Goal: Task Accomplishment & Management: Use online tool/utility

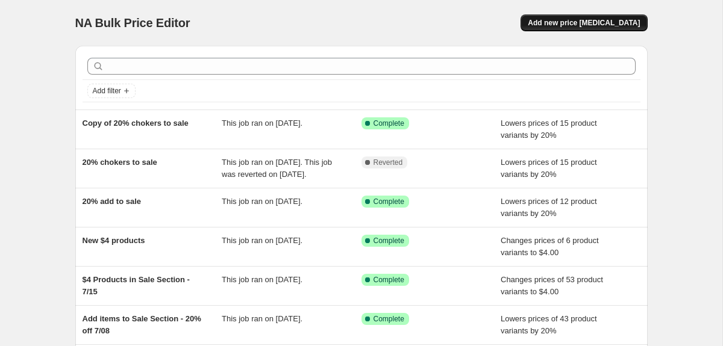
click at [592, 26] on span "Add new price [MEDICAL_DATA]" at bounding box center [584, 23] width 112 height 10
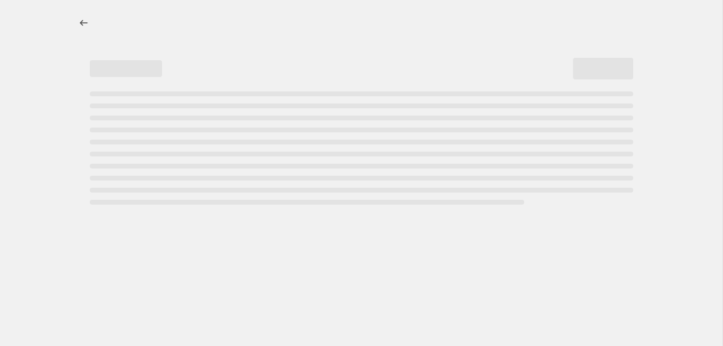
select select "percentage"
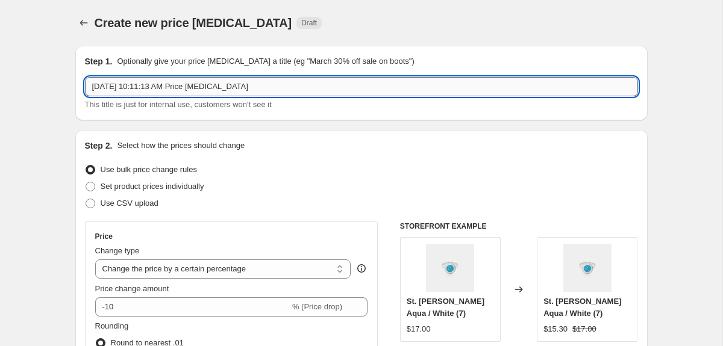
click at [248, 84] on input "[DATE] 10:11:13 AM Price [MEDICAL_DATA]" at bounding box center [361, 86] width 553 height 19
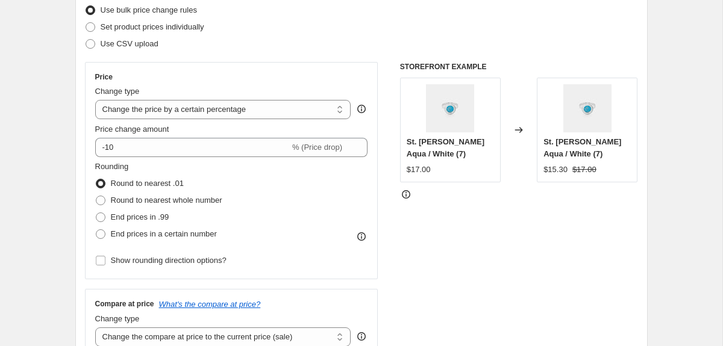
scroll to position [163, 0]
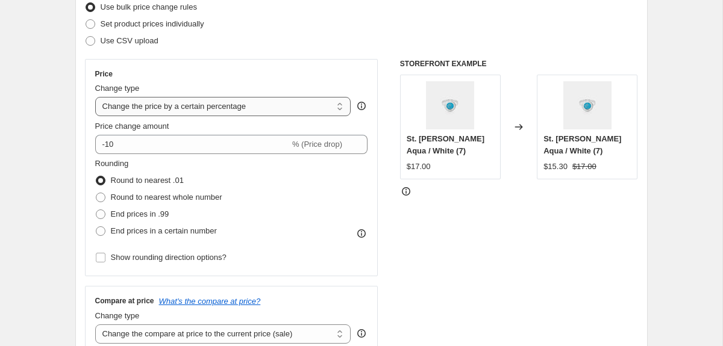
type input "sale chokers"
click at [152, 104] on select "Change the price to a certain amount Change the price by a certain amount Chang…" at bounding box center [223, 106] width 256 height 19
select select "by"
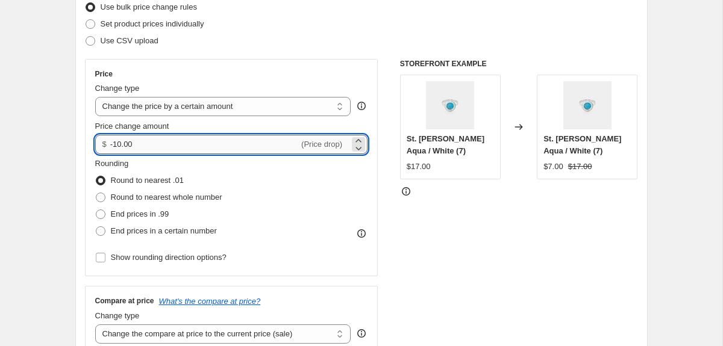
click at [142, 144] on input "-10.00" at bounding box center [204, 144] width 189 height 19
type input "12.00"
click at [218, 47] on div "Use CSV upload" at bounding box center [361, 41] width 553 height 17
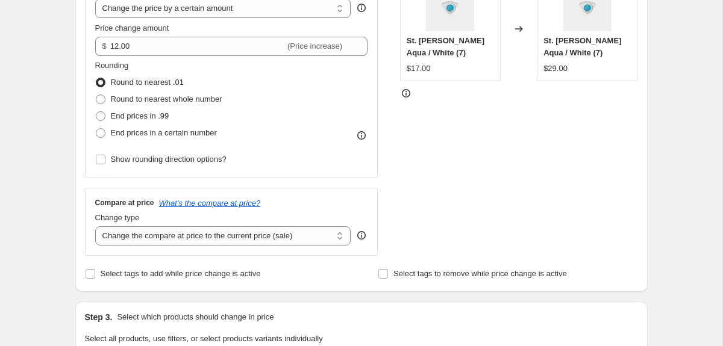
scroll to position [260, 0]
click at [220, 239] on select "Change the compare at price to the current price (sale) Change the compare at p…" at bounding box center [223, 236] width 256 height 19
select select "no_change"
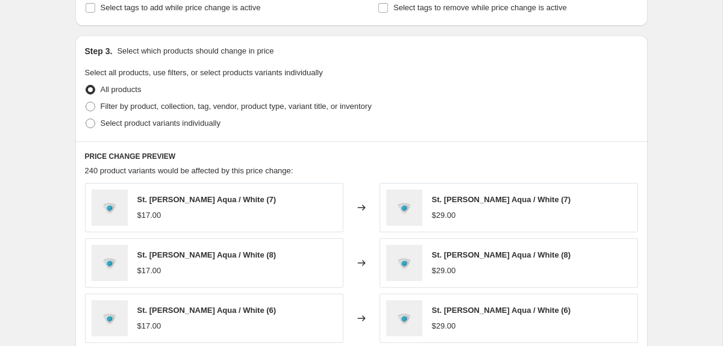
scroll to position [532, 0]
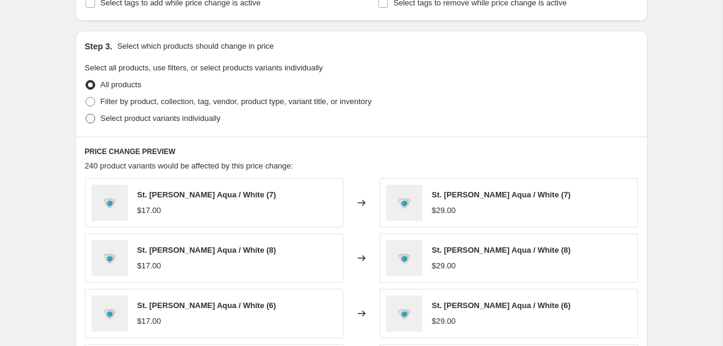
click at [138, 120] on span "Select product variants individually" at bounding box center [161, 118] width 120 height 9
click at [86, 114] on input "Select product variants individually" at bounding box center [86, 114] width 1 height 1
radio input "true"
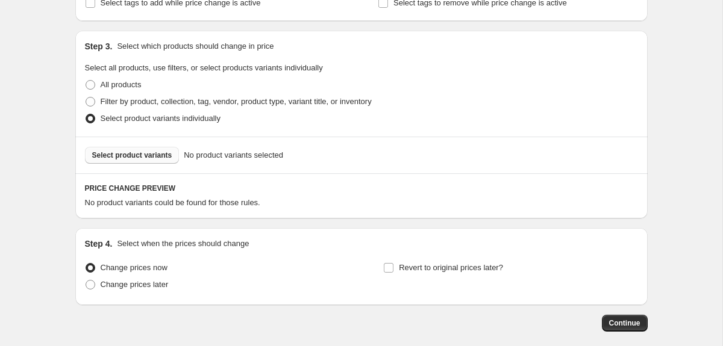
click at [137, 155] on span "Select product variants" at bounding box center [132, 156] width 80 height 10
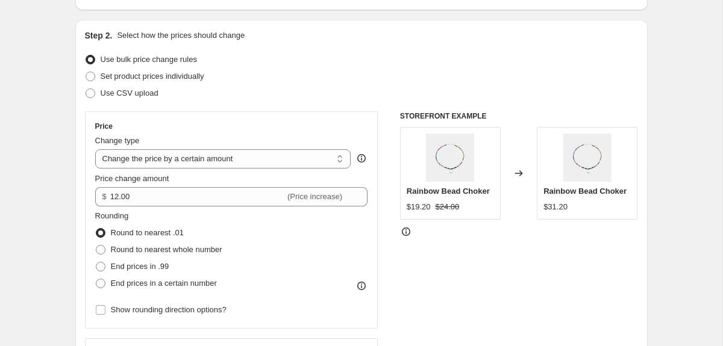
scroll to position [111, 0]
click at [278, 160] on select "Change the price to a certain amount Change the price by a certain amount Chang…" at bounding box center [223, 158] width 256 height 19
select select "to"
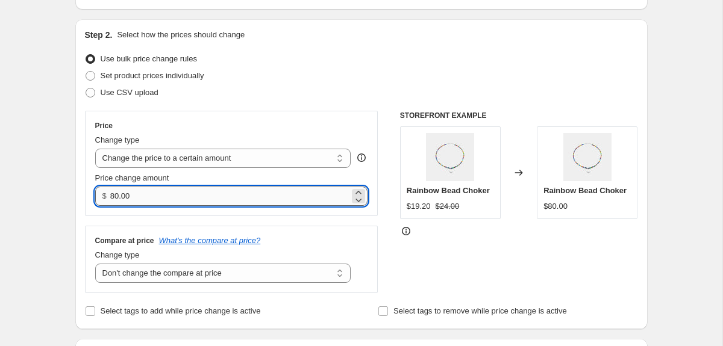
click at [167, 205] on input "80.00" at bounding box center [229, 196] width 239 height 19
type input "12.00"
click at [276, 113] on div "Price Change type Change the price to a certain amount Change the price by a ce…" at bounding box center [231, 163] width 293 height 105
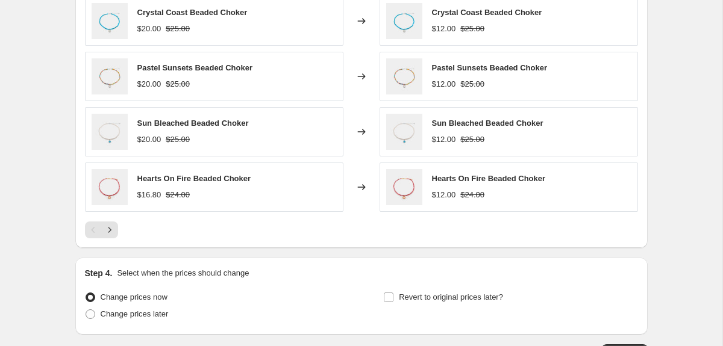
scroll to position [782, 0]
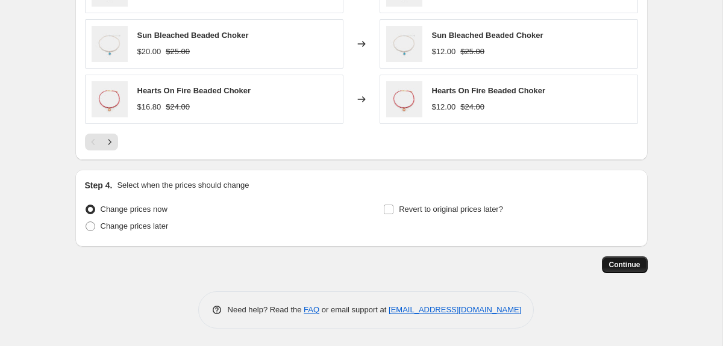
click at [615, 261] on span "Continue" at bounding box center [624, 265] width 31 height 10
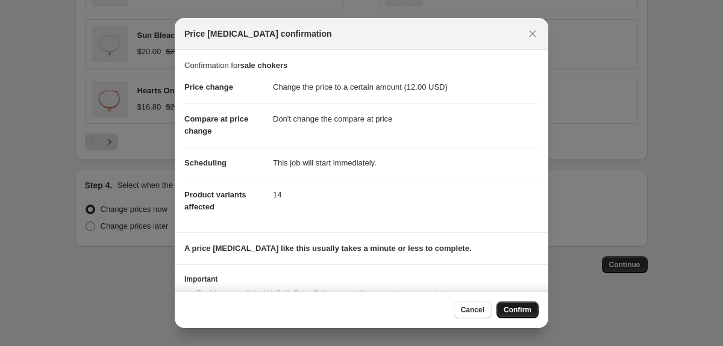
click at [518, 310] on span "Confirm" at bounding box center [518, 310] width 28 height 10
type input "sale chokers"
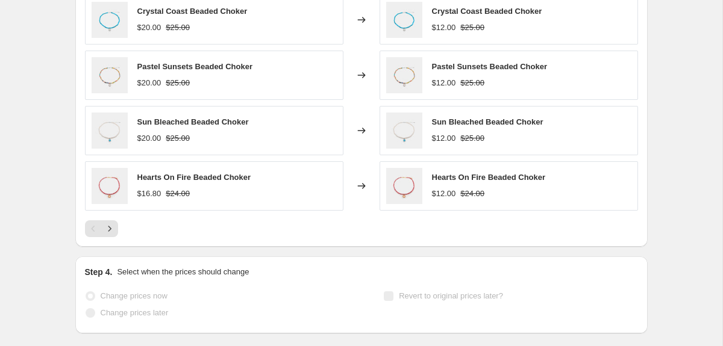
select select "no_change"
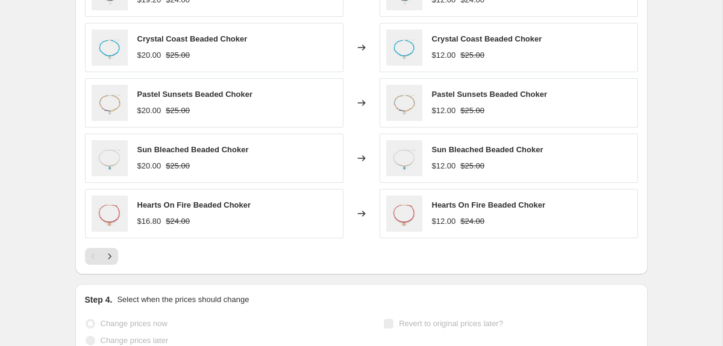
scroll to position [0, 0]
